Goal: Task Accomplishment & Management: Use online tool/utility

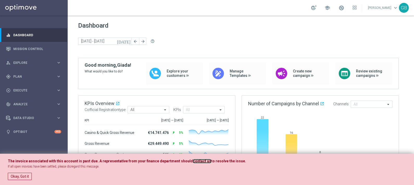
click at [197, 148] on link "contact us" at bounding box center [202, 161] width 18 height 4
click at [17, 48] on link "Mission Control" at bounding box center [37, 49] width 48 height 14
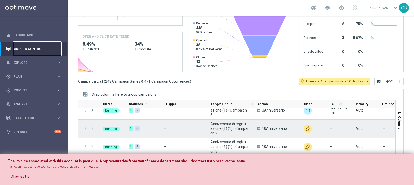
scroll to position [181, 0]
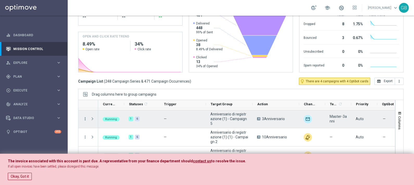
click at [84, 117] on icon "more_vert" at bounding box center [85, 118] width 5 height 5
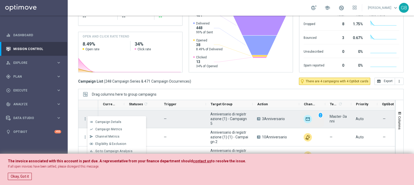
click at [309, 117] on img "Press SPACE to deselect this row." at bounding box center [308, 119] width 8 height 8
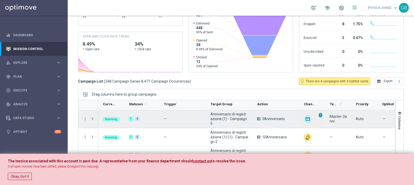
click at [320, 114] on span "unfold_more" at bounding box center [321, 115] width 4 height 4
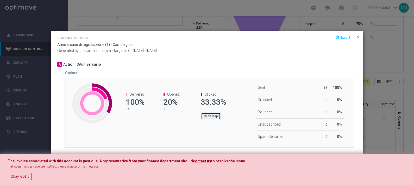
click at [212, 117] on button "Click Map" at bounding box center [211, 115] width 20 height 7
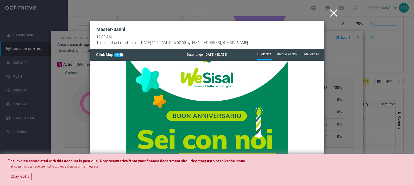
scroll to position [85, 0]
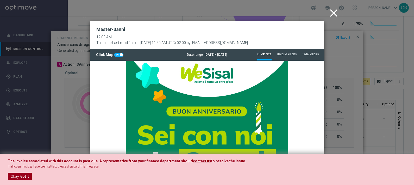
click at [21, 148] on button "Okay, Got it" at bounding box center [20, 176] width 24 height 7
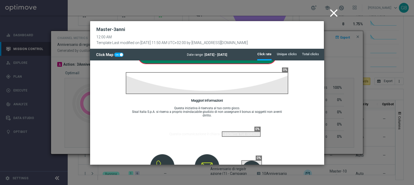
scroll to position [386, 0]
click at [292, 52] on li "Unique clicks" at bounding box center [287, 54] width 20 height 11
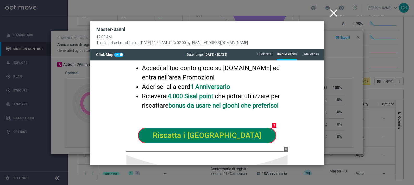
scroll to position [307, 0]
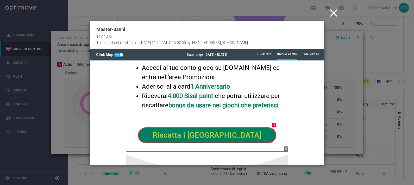
click at [223, 148] on modal-container "close Master-3anni 12:00 AM Template Last modified on [DATE] 11:50 AM UTC+02:00…" at bounding box center [207, 92] width 414 height 185
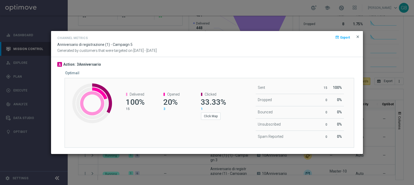
click at [331, 36] on span "close" at bounding box center [358, 37] width 4 height 4
